Goal: Task Accomplishment & Management: Complete application form

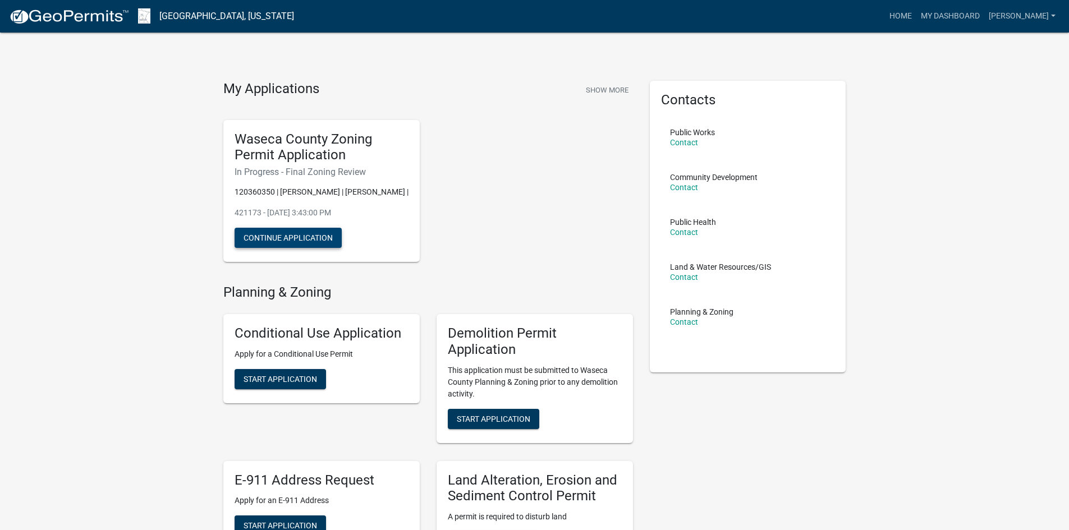
click at [295, 247] on button "Continue Application" at bounding box center [288, 238] width 107 height 20
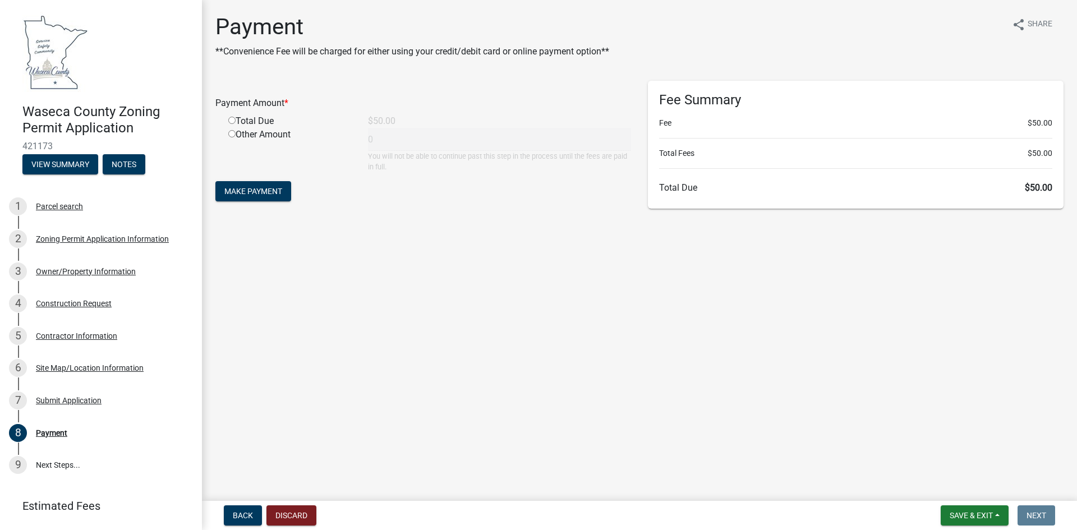
click at [237, 119] on div "Total Due" at bounding box center [290, 120] width 140 height 13
click at [231, 119] on input "radio" at bounding box center [231, 120] width 7 height 7
radio input "true"
type input "50"
click at [269, 191] on span "Make Payment" at bounding box center [253, 191] width 58 height 9
